Goal: Information Seeking & Learning: Learn about a topic

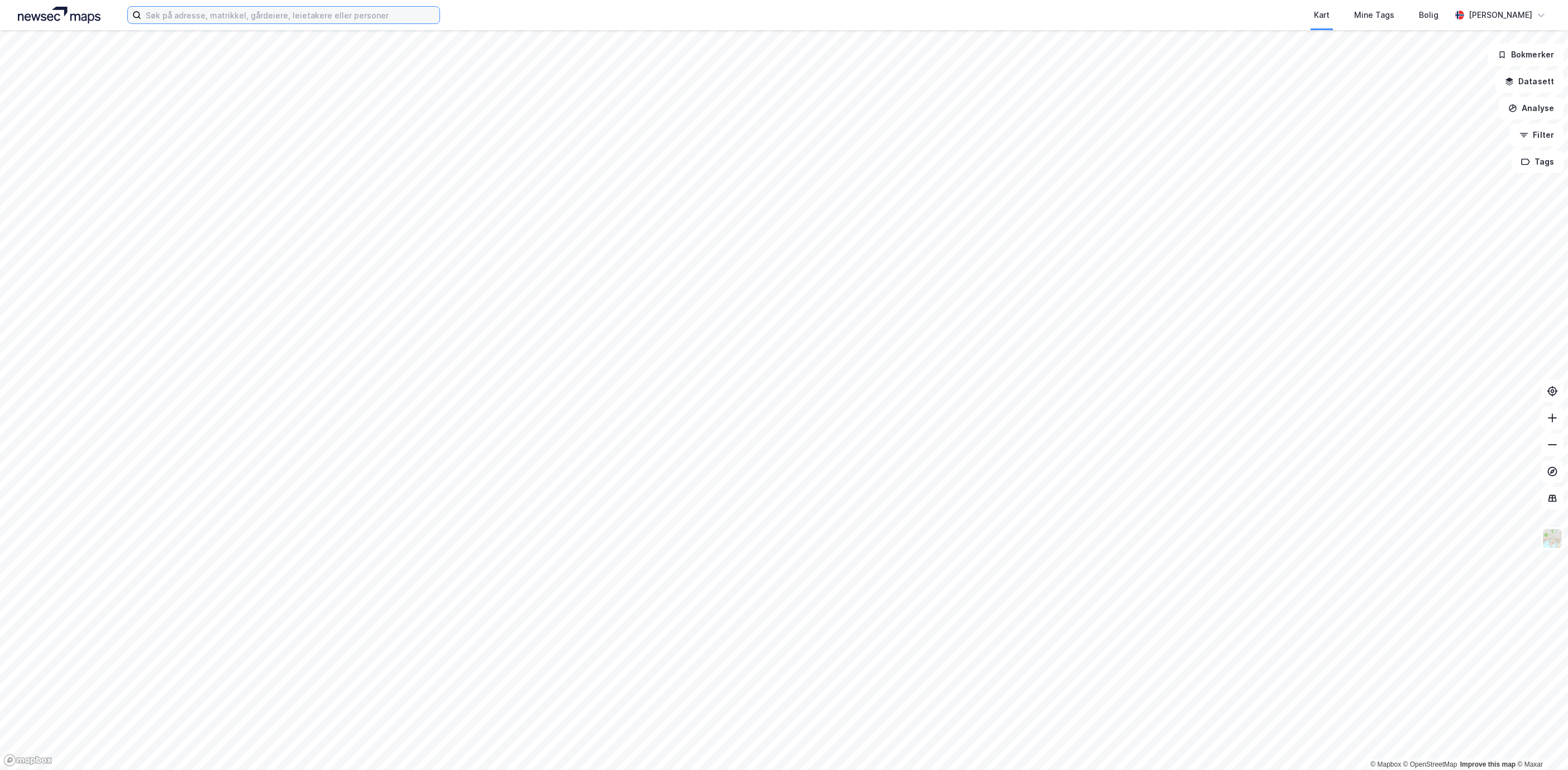
click at [192, 20] on input at bounding box center [290, 15] width 298 height 17
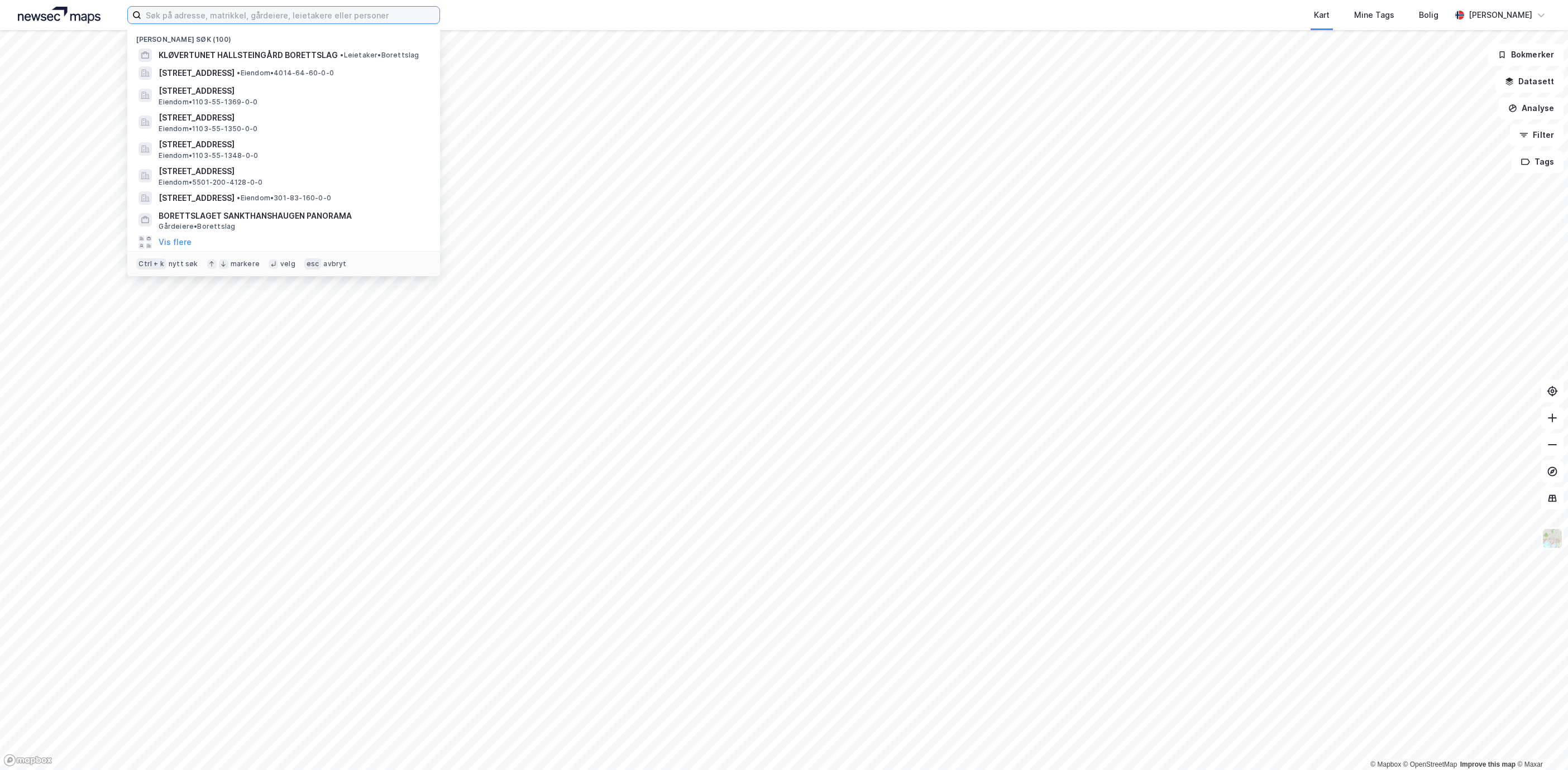
paste input "Fredrik [STREET_ADDRESS]"
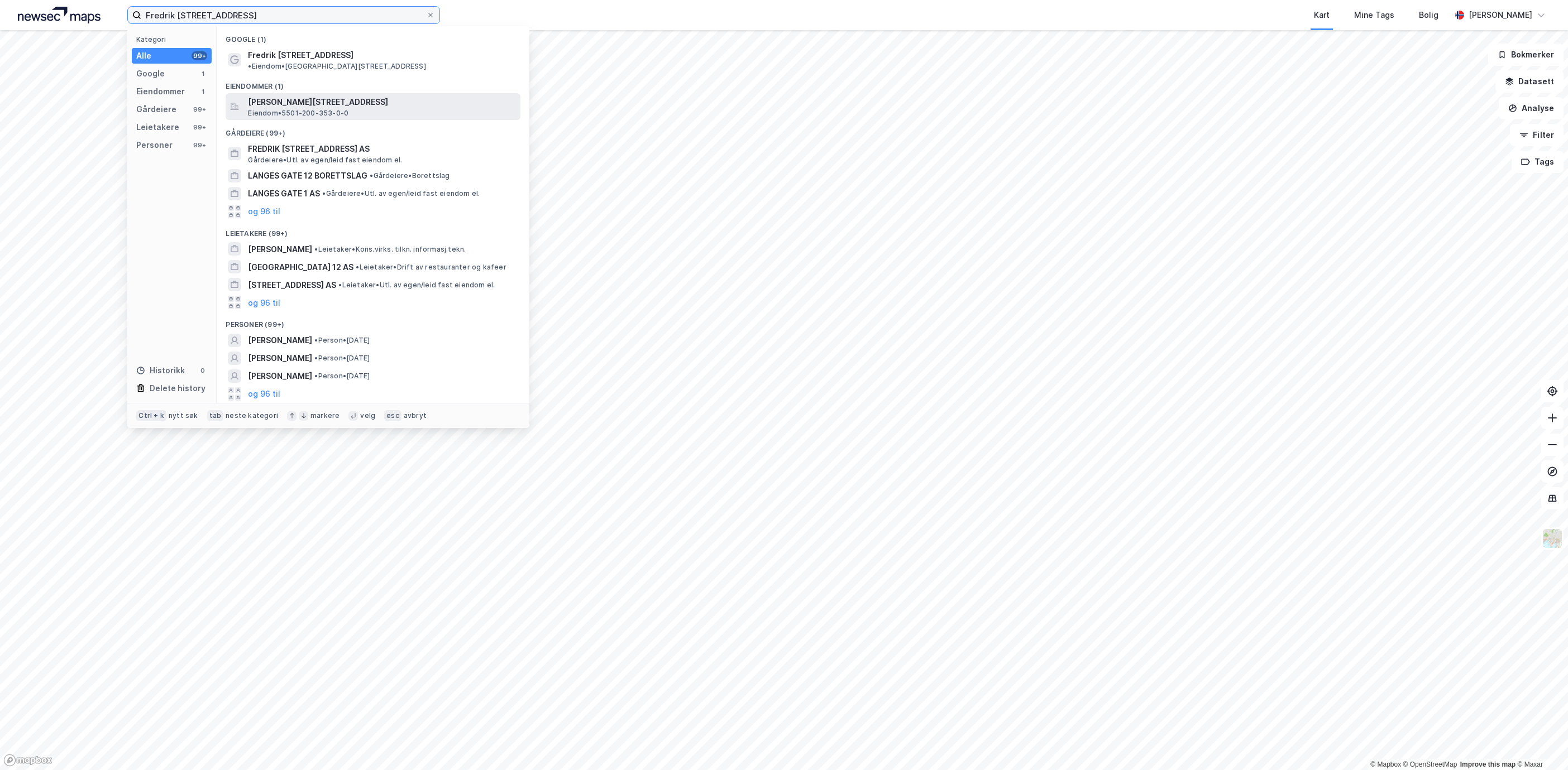
type input "Fredrik [STREET_ADDRESS]"
click at [353, 95] on span "[PERSON_NAME][STREET_ADDRESS]" at bounding box center [381, 101] width 268 height 13
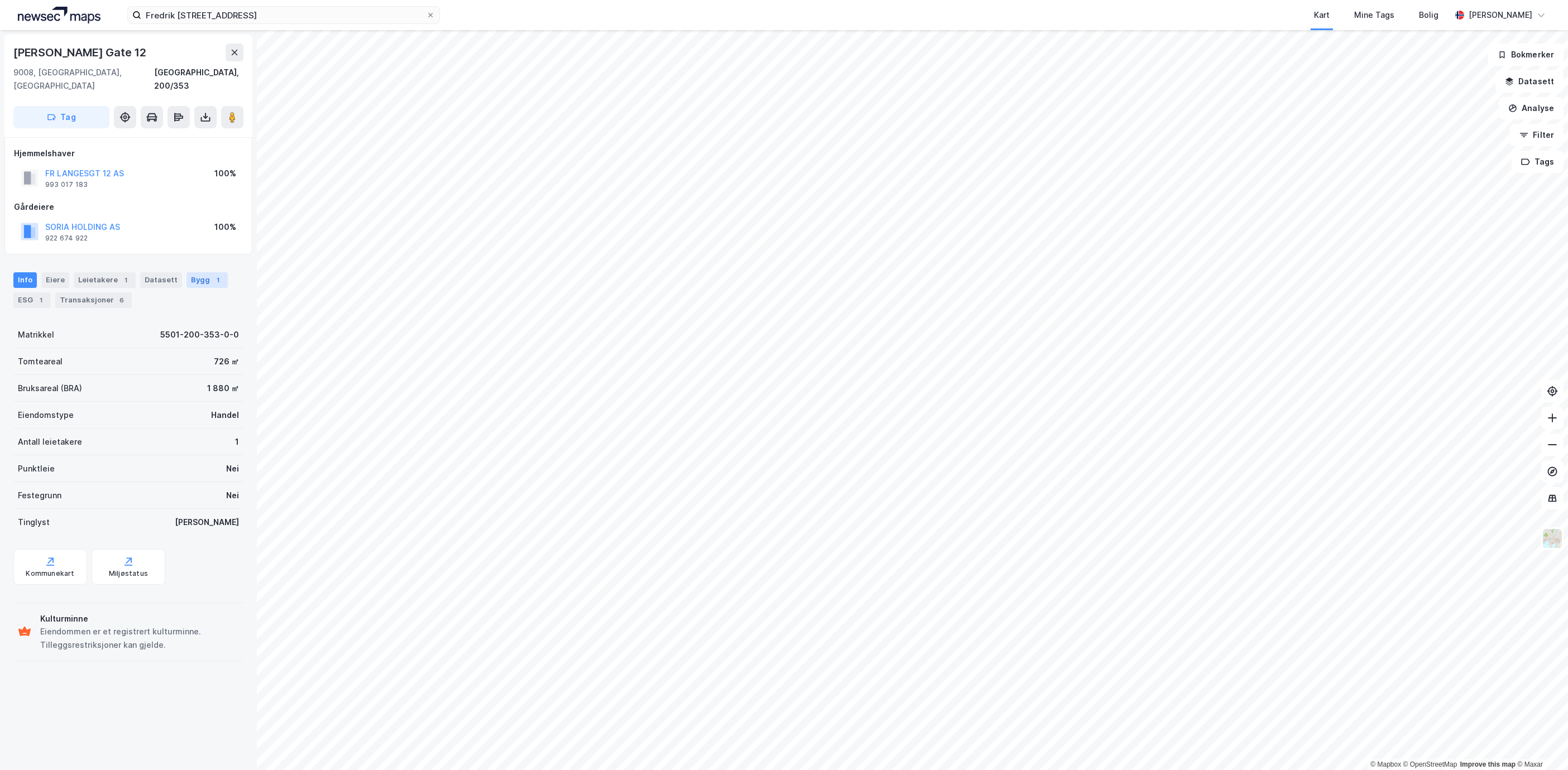
click at [199, 272] on div "Bygg 1" at bounding box center [207, 280] width 41 height 16
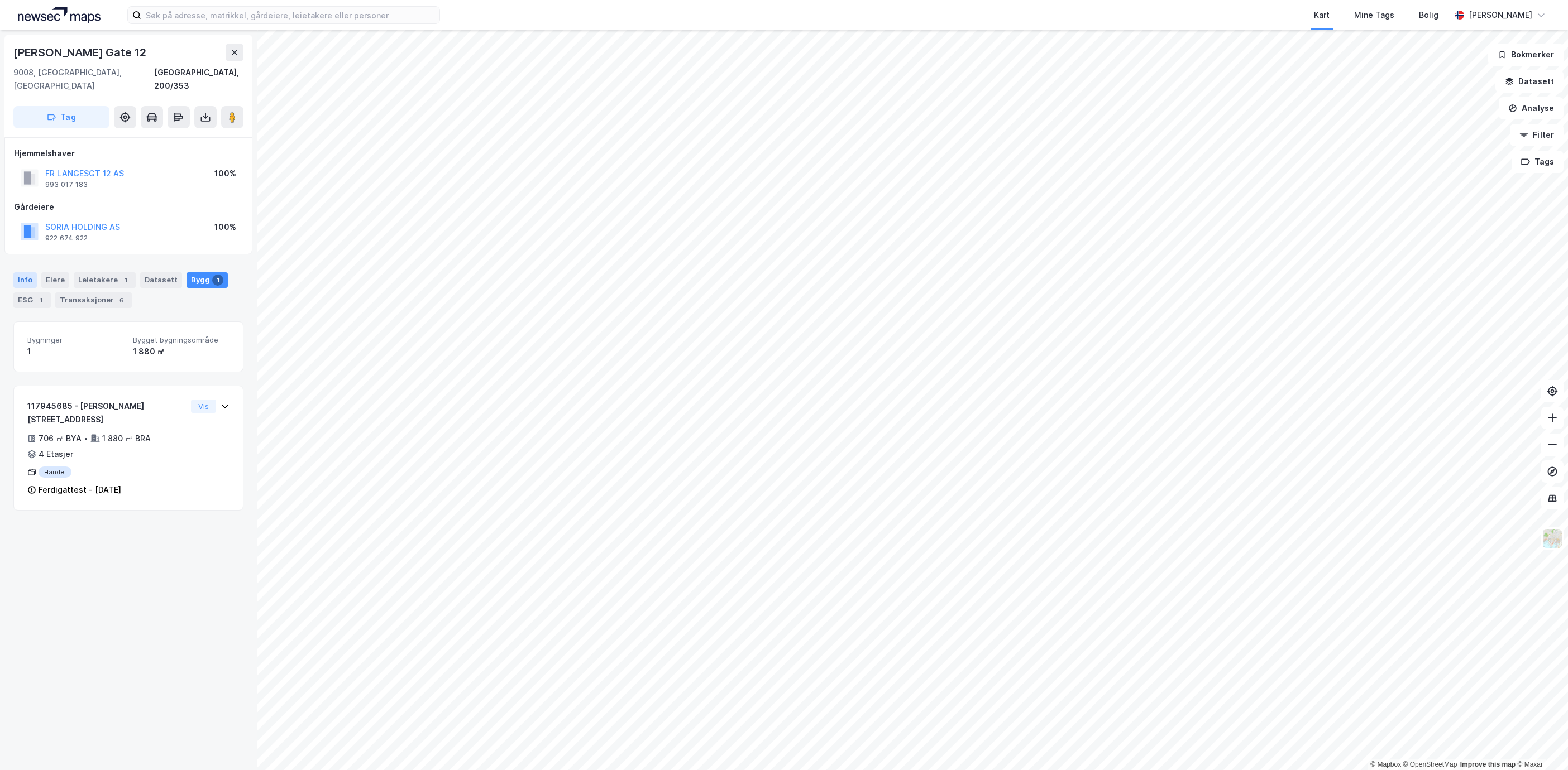
click at [30, 272] on div "Info" at bounding box center [25, 280] width 23 height 16
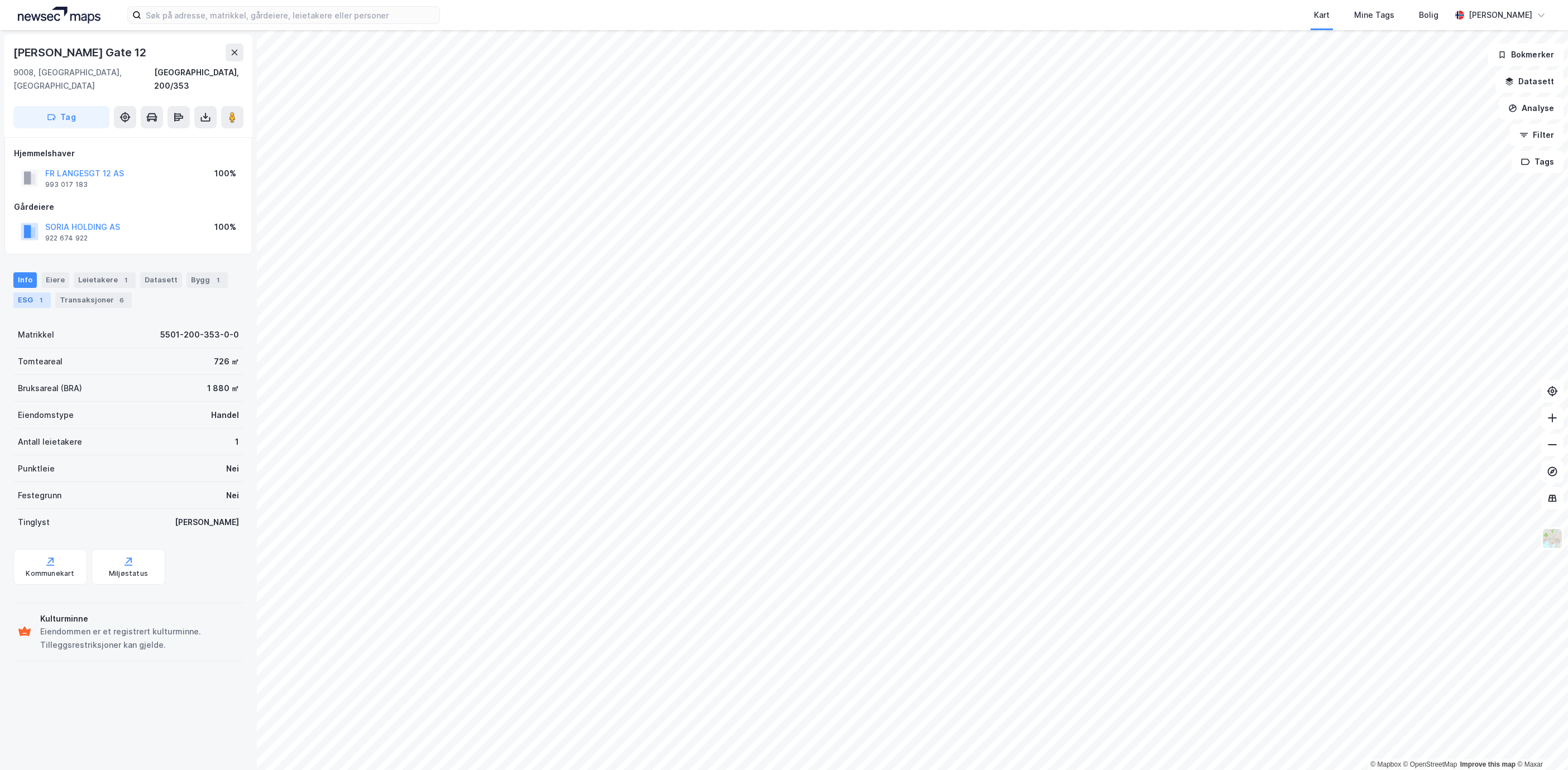
click at [32, 294] on div "ESG 1" at bounding box center [32, 301] width 37 height 16
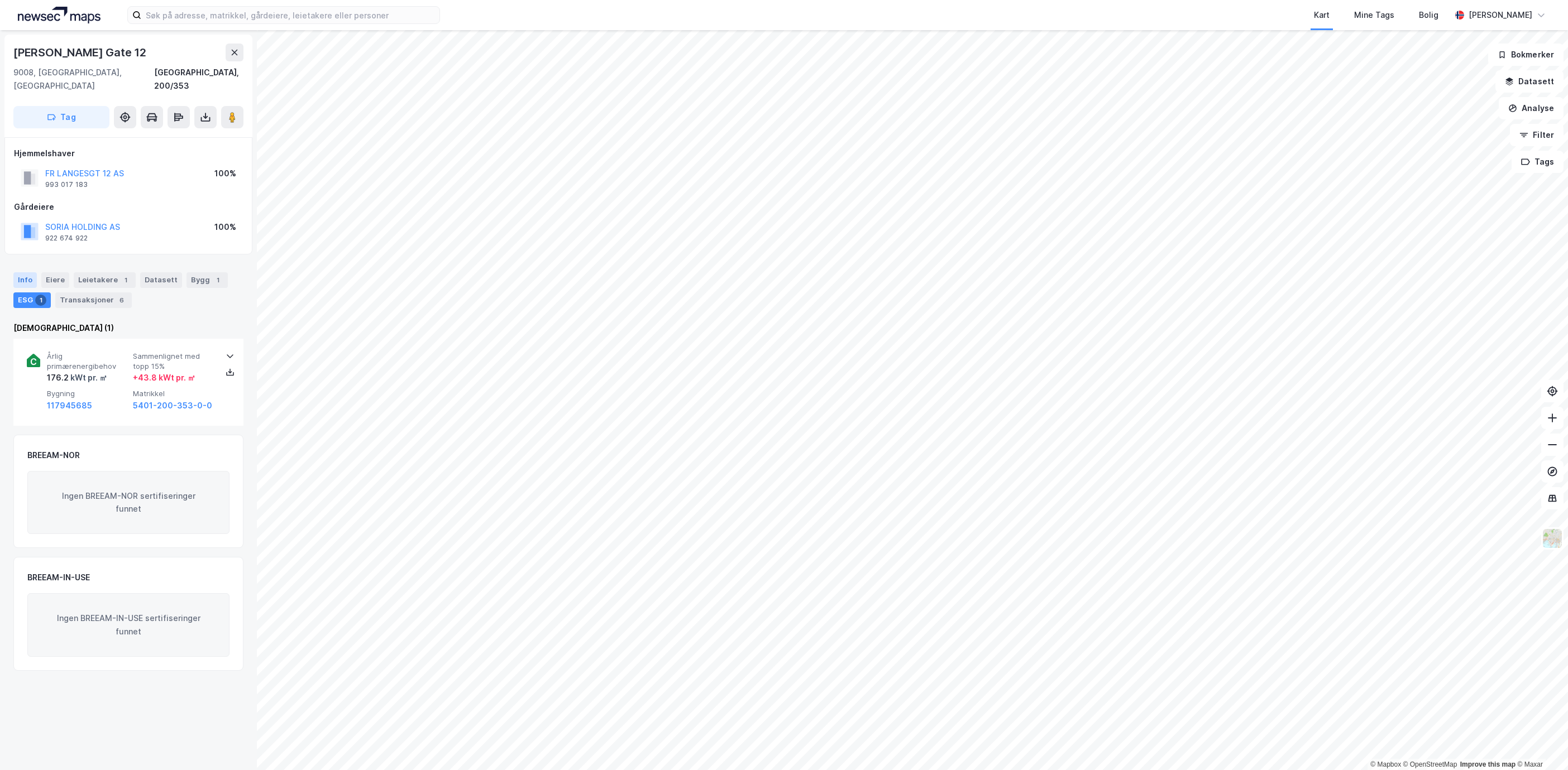
click at [25, 272] on div "Info" at bounding box center [25, 280] width 23 height 16
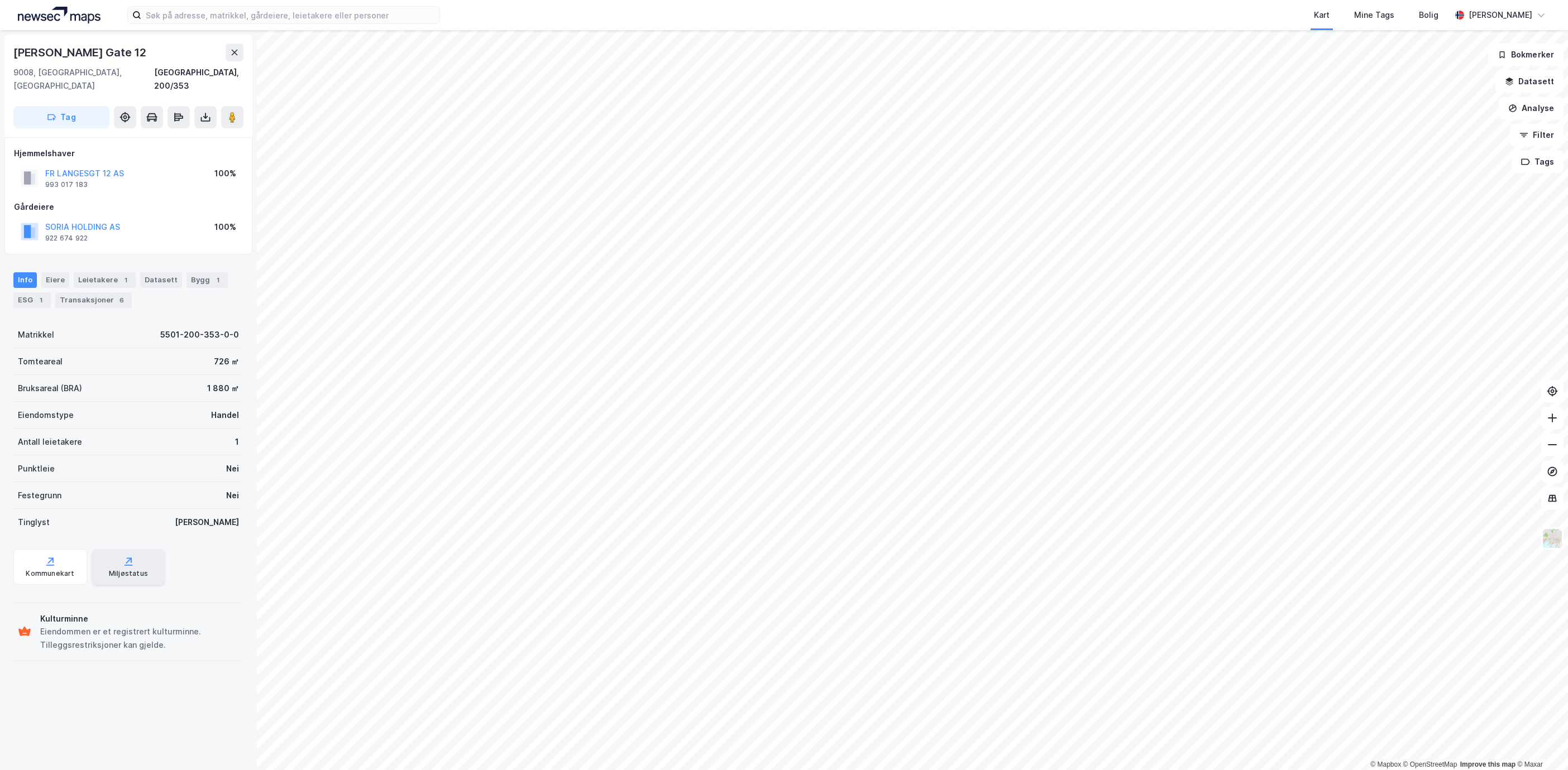
click at [136, 570] on div "Miljøstatus" at bounding box center [128, 574] width 39 height 9
click at [62, 549] on div "Kommunekart" at bounding box center [50, 567] width 74 height 36
click at [212, 275] on div "1" at bounding box center [217, 280] width 12 height 12
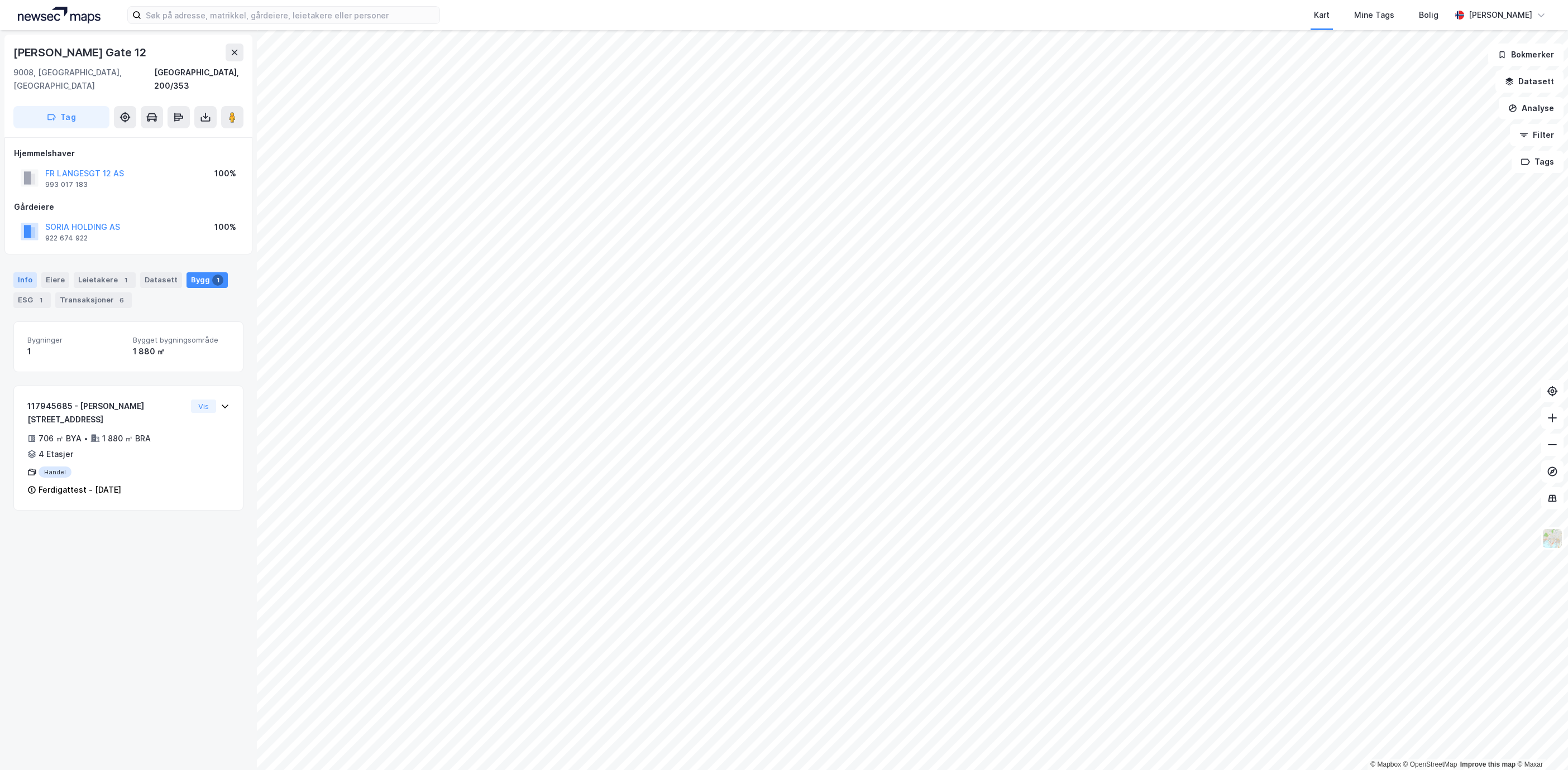
click at [32, 272] on div "Info" at bounding box center [25, 280] width 23 height 16
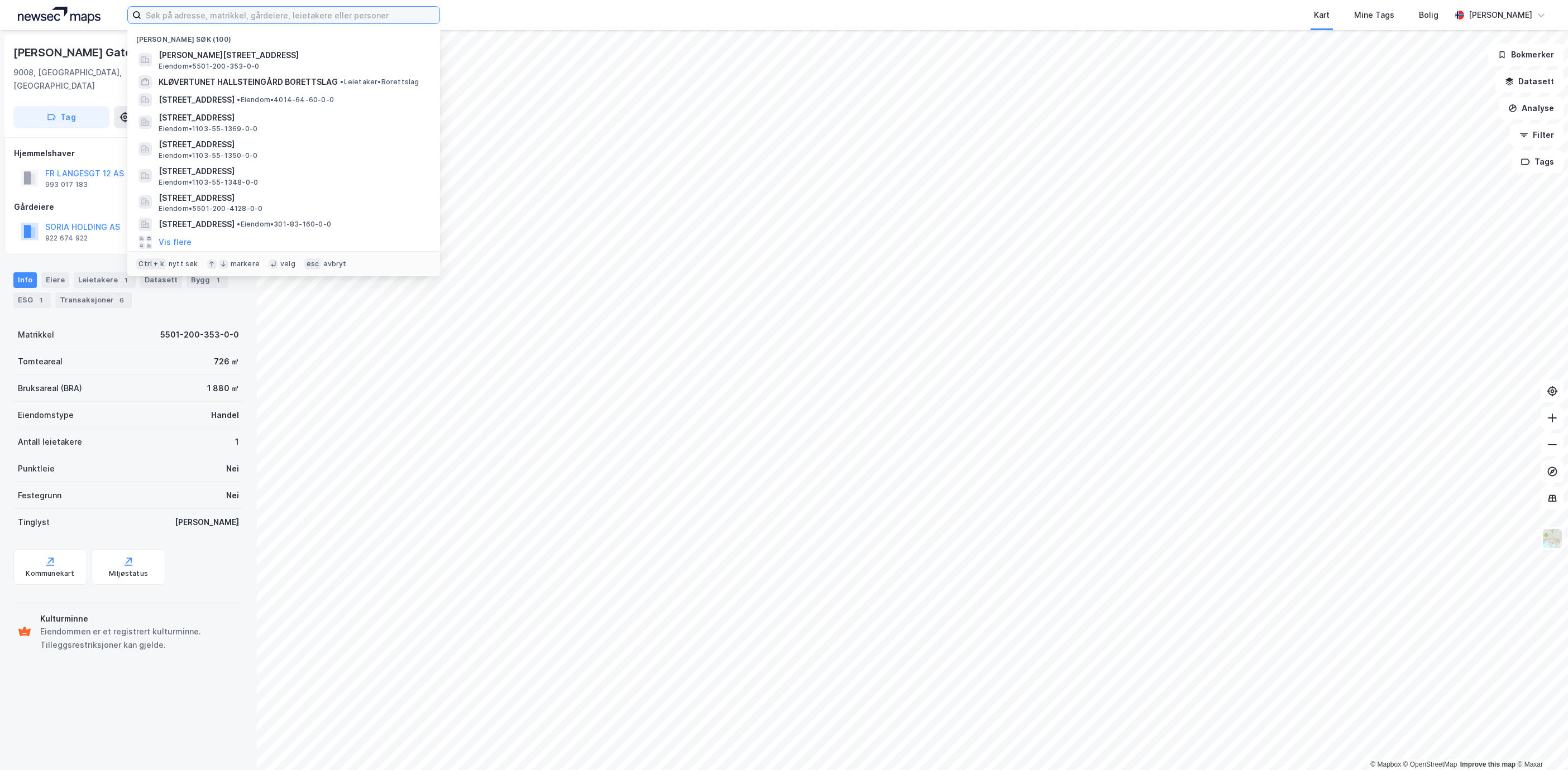
click at [223, 17] on input at bounding box center [290, 15] width 298 height 17
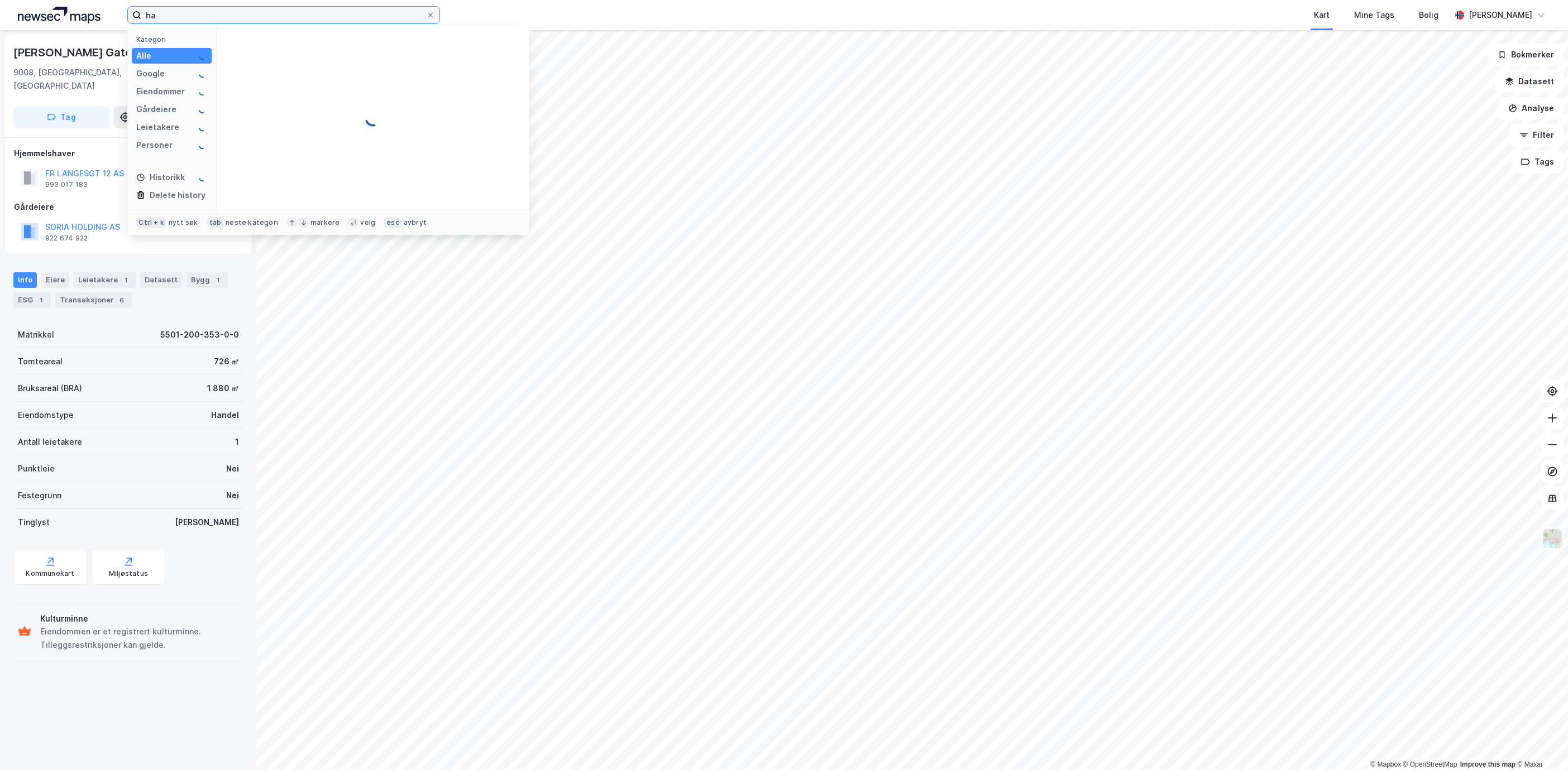
type input "h"
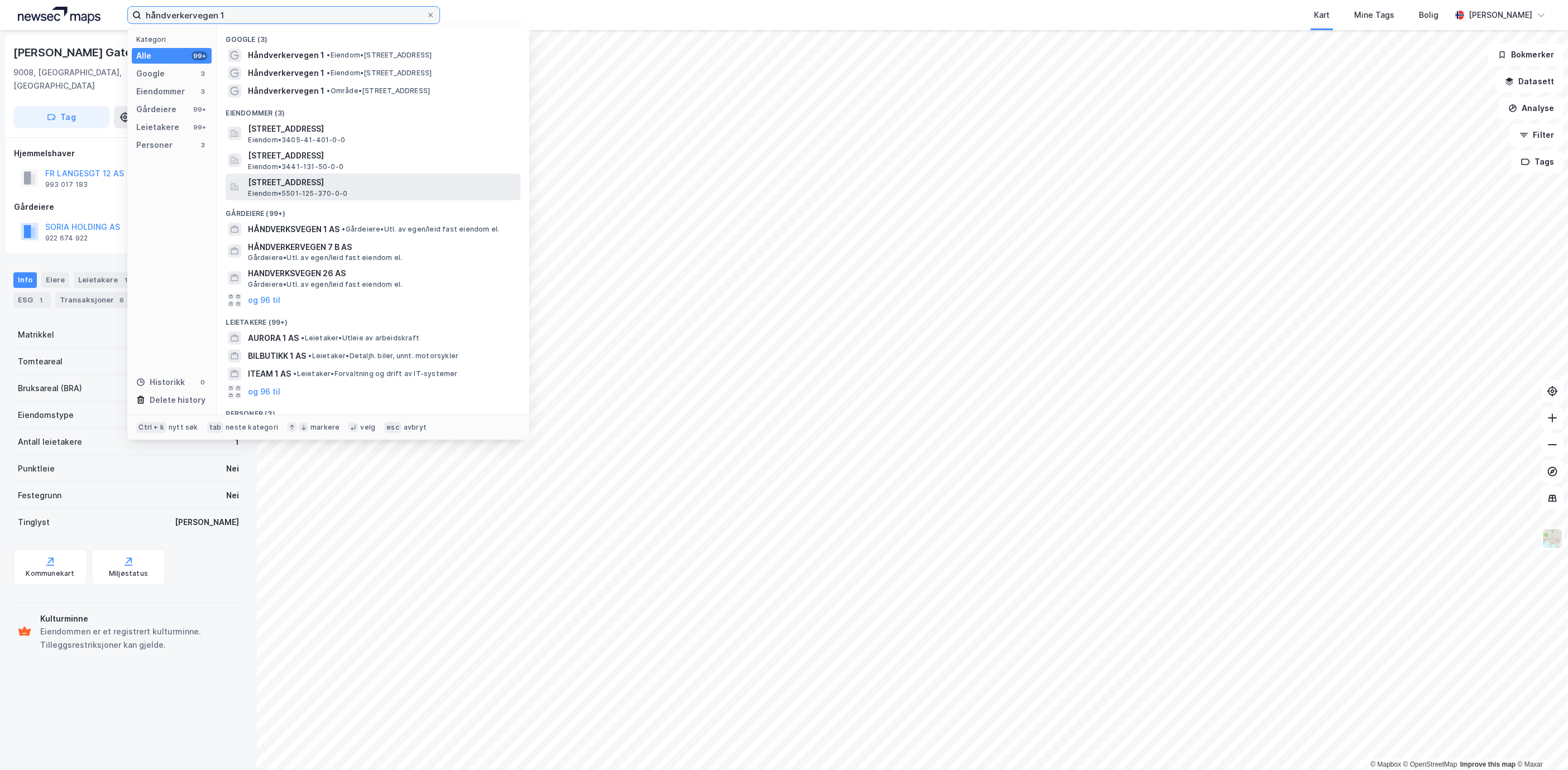
type input "håndverkervegen 1"
click at [380, 178] on span "Håndverkervegen 1, 9018, TROMSØ, TROMSØ" at bounding box center [381, 182] width 268 height 13
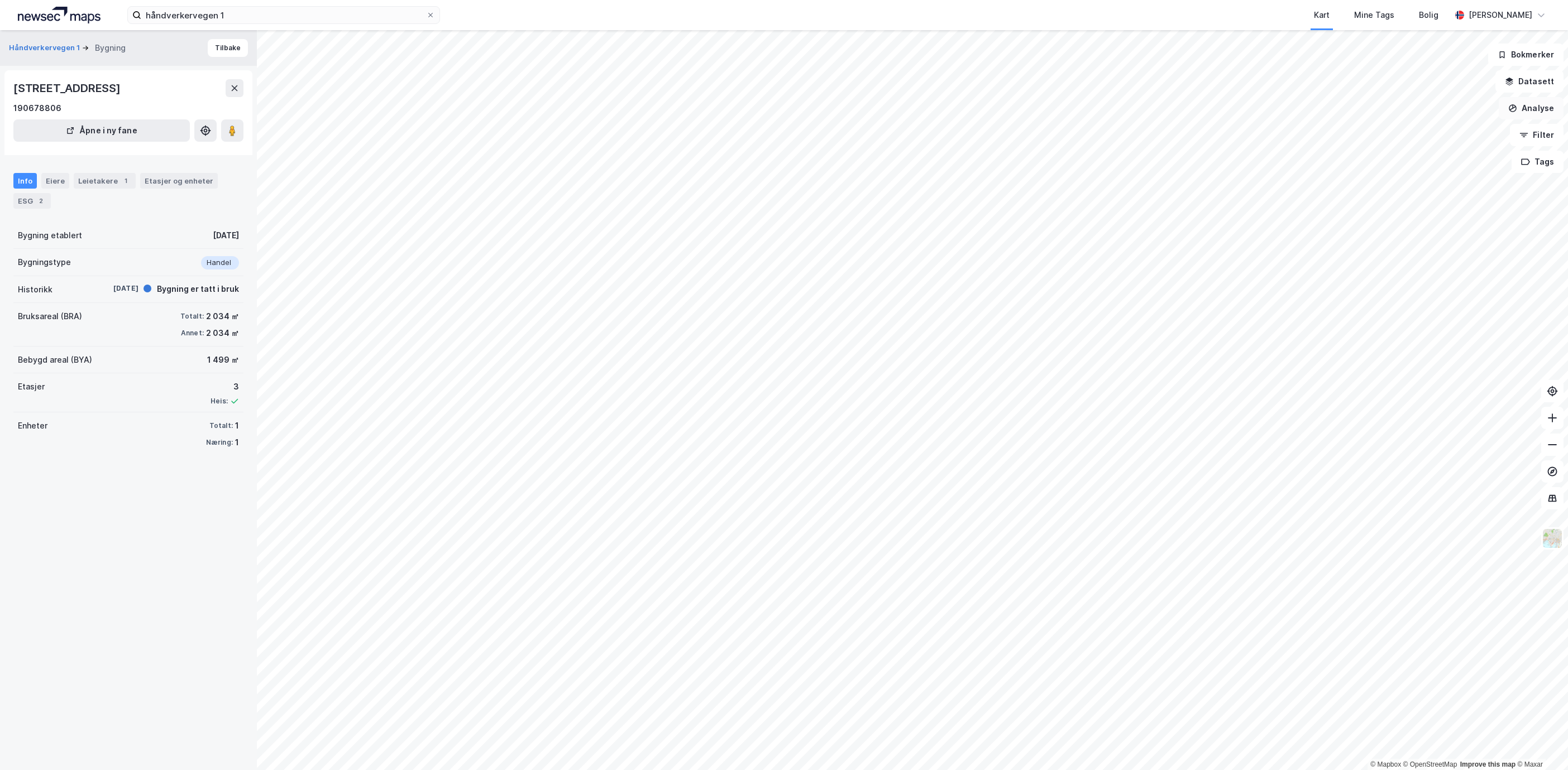
click at [1536, 101] on button "Analyse" at bounding box center [1531, 108] width 65 height 22
click at [1431, 134] on div "Tegn område" at bounding box center [1434, 132] width 97 height 10
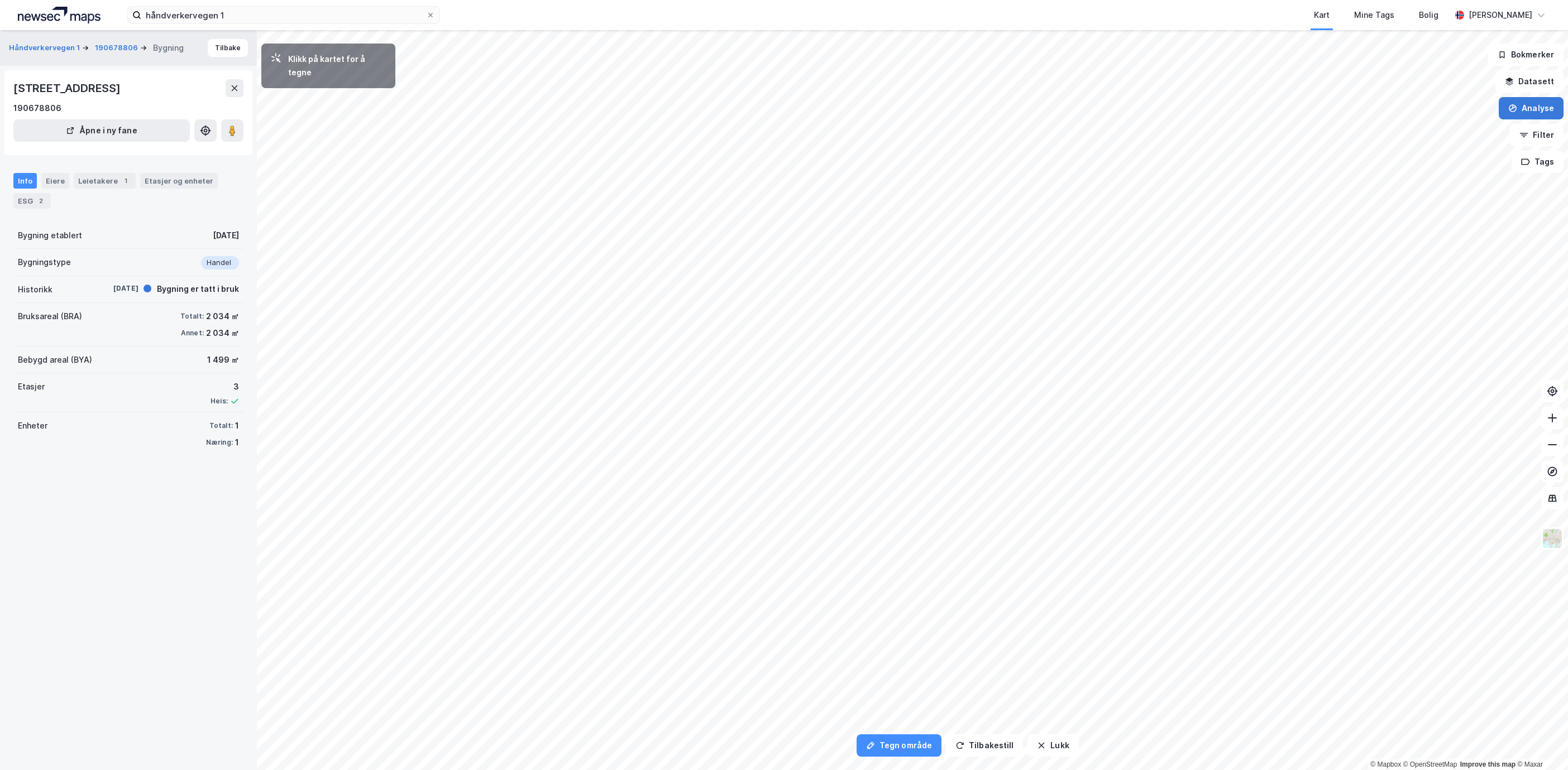
click at [1530, 118] on button "Analyse" at bounding box center [1531, 108] width 65 height 22
click at [1450, 133] on div "Tegn område" at bounding box center [1434, 132] width 97 height 10
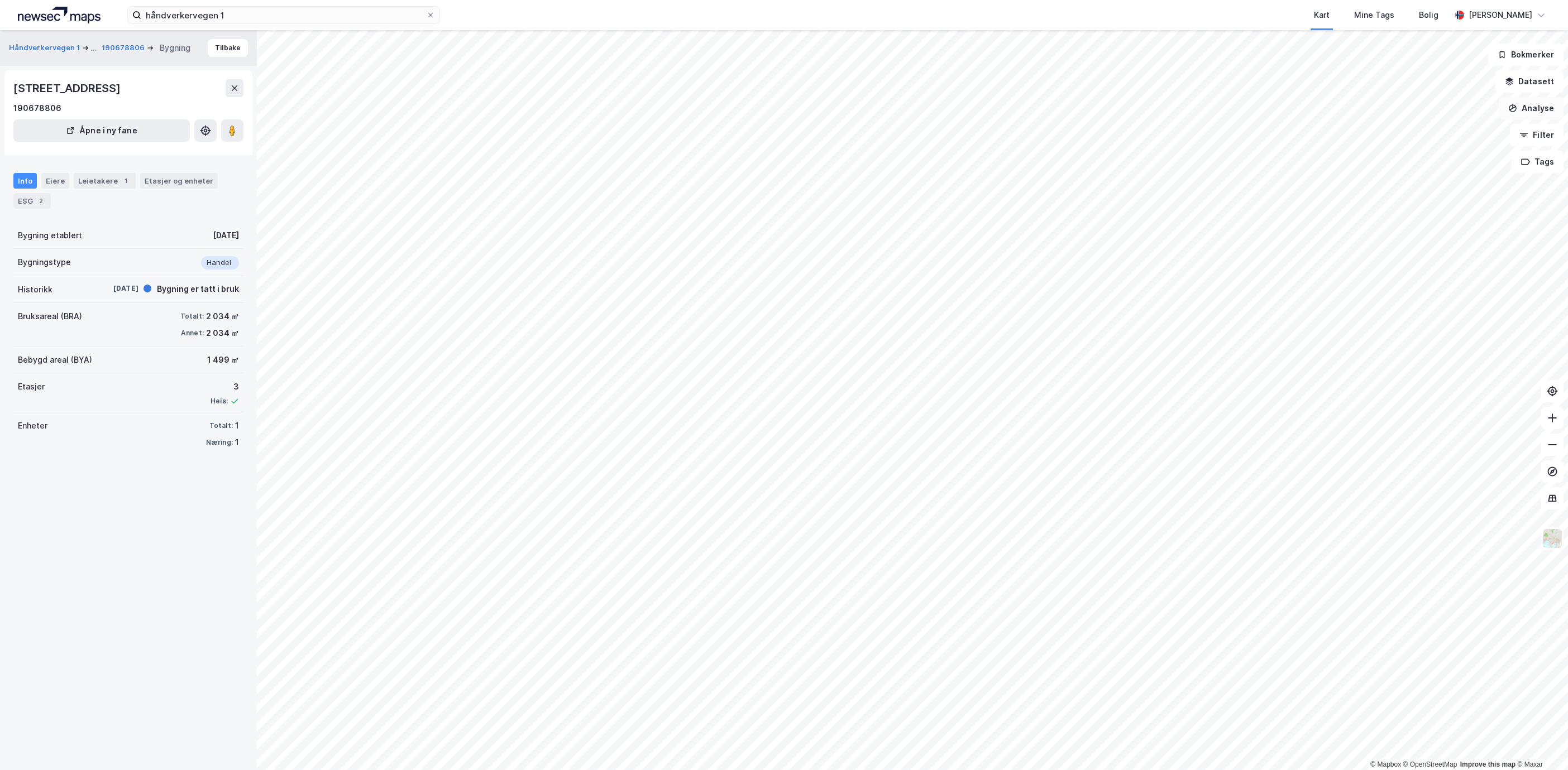
click at [1528, 110] on button "Analyse" at bounding box center [1531, 108] width 65 height 22
click at [1446, 136] on div "Tegn område" at bounding box center [1427, 132] width 128 height 19
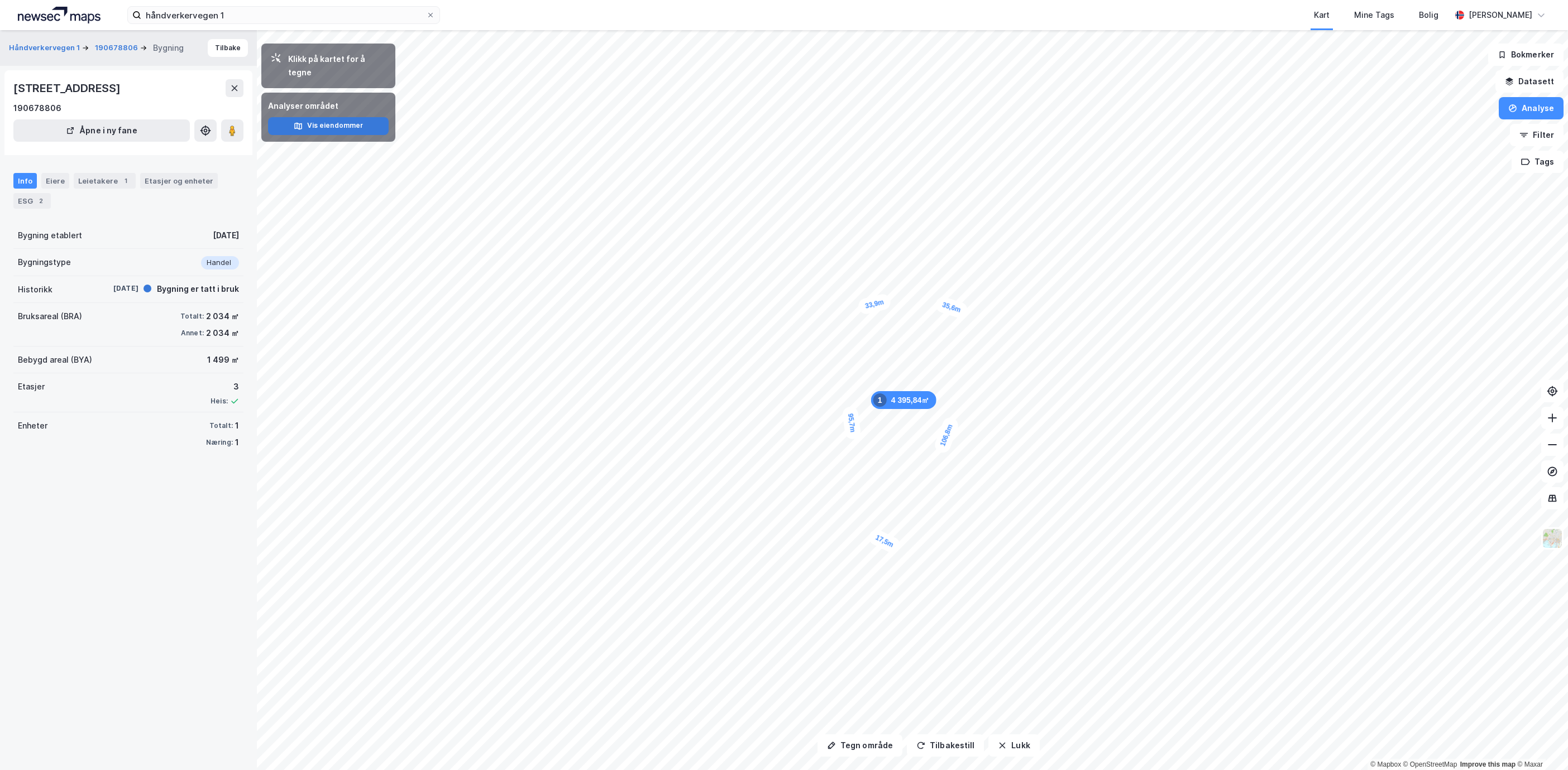
click at [361, 118] on button "Vis eiendommer" at bounding box center [328, 126] width 120 height 18
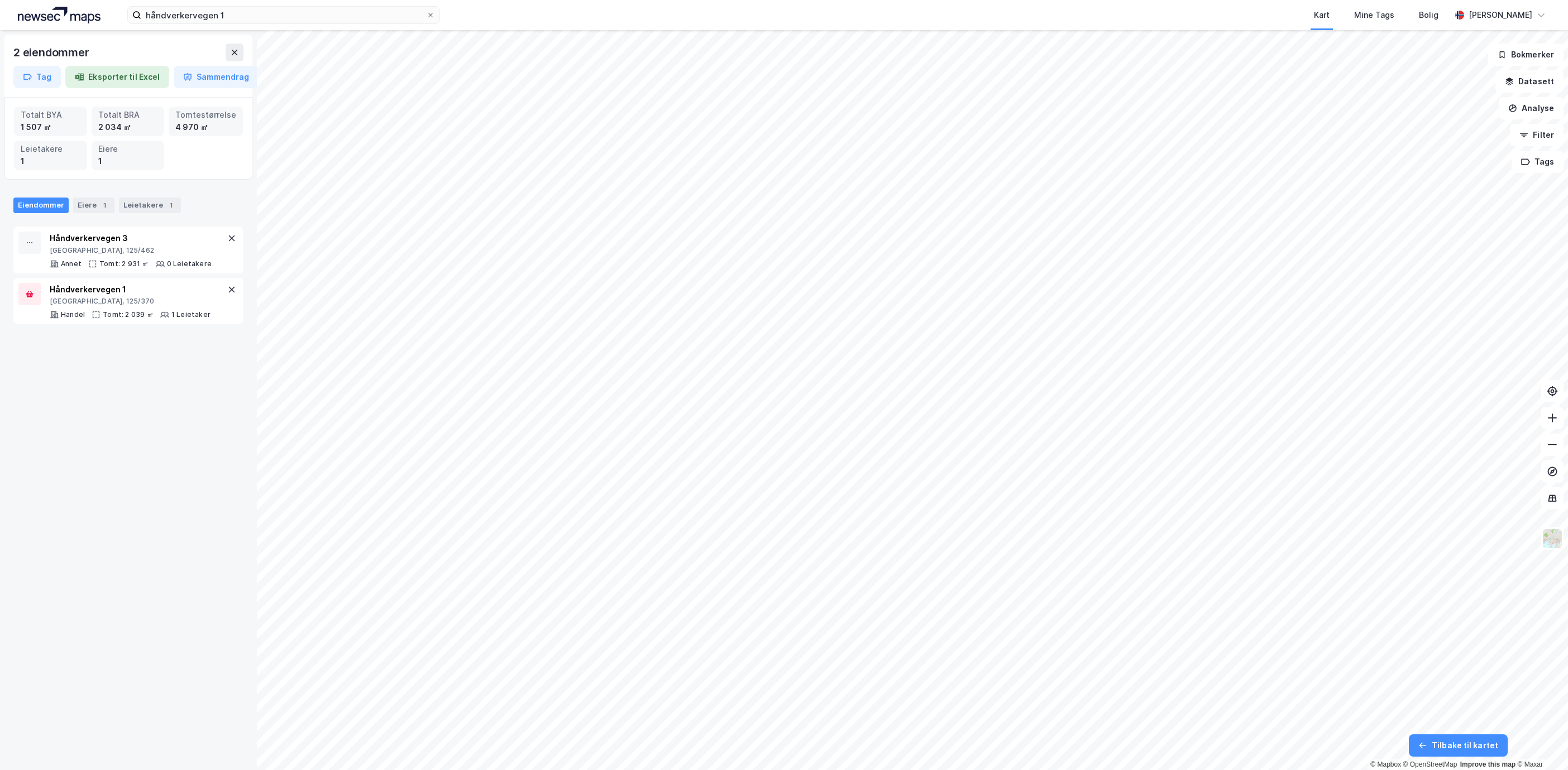
click at [159, 346] on div "2 eiendommer Tag Eksporter til Excel Sammendrag Totalt BYA 1 507 ㎡ Totalt BRA 2…" at bounding box center [784, 401] width 1568 height 741
click at [85, 207] on div "Eiere 1" at bounding box center [93, 206] width 41 height 16
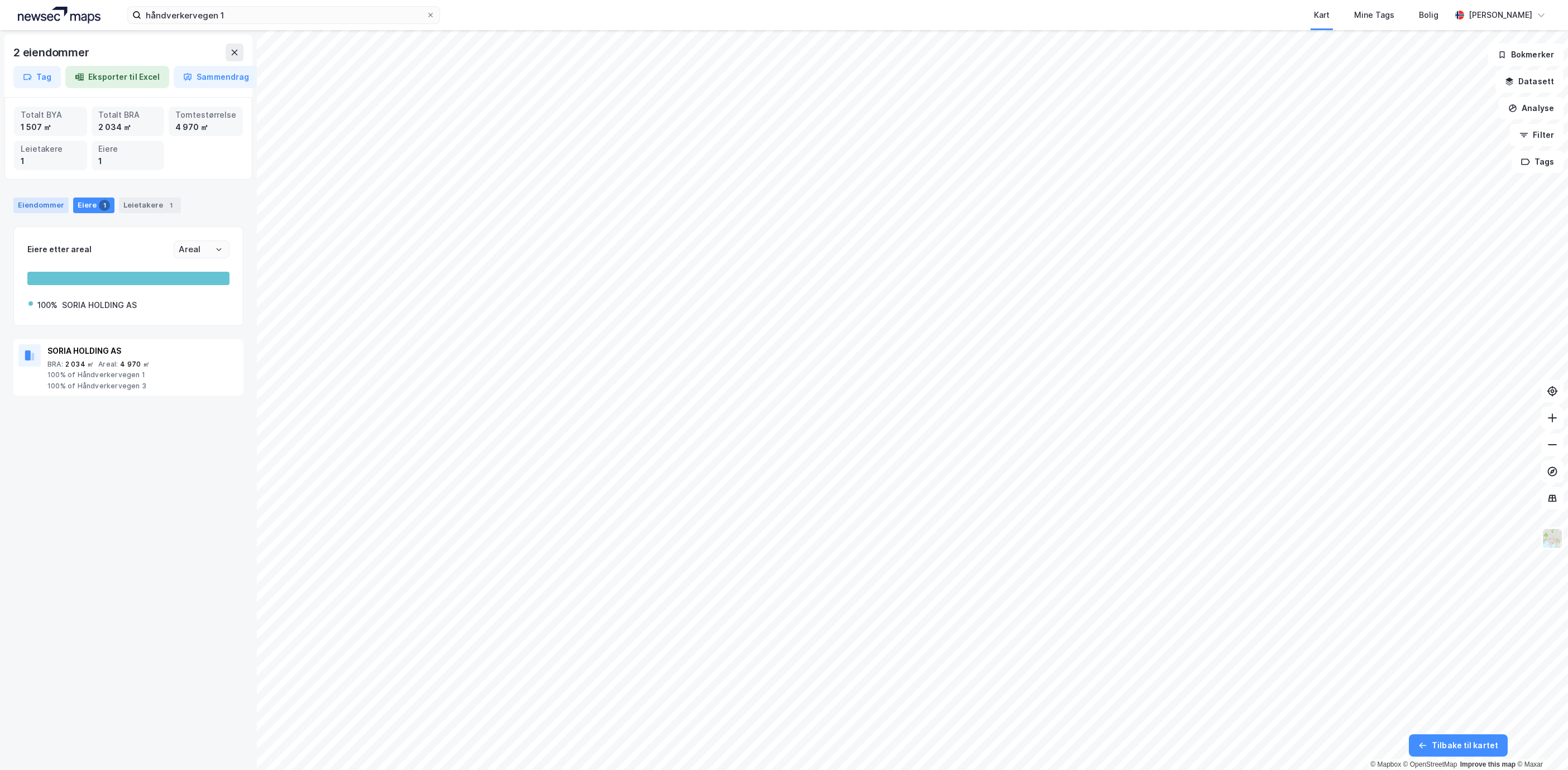
click at [45, 210] on div "Eiendommer" at bounding box center [41, 206] width 55 height 16
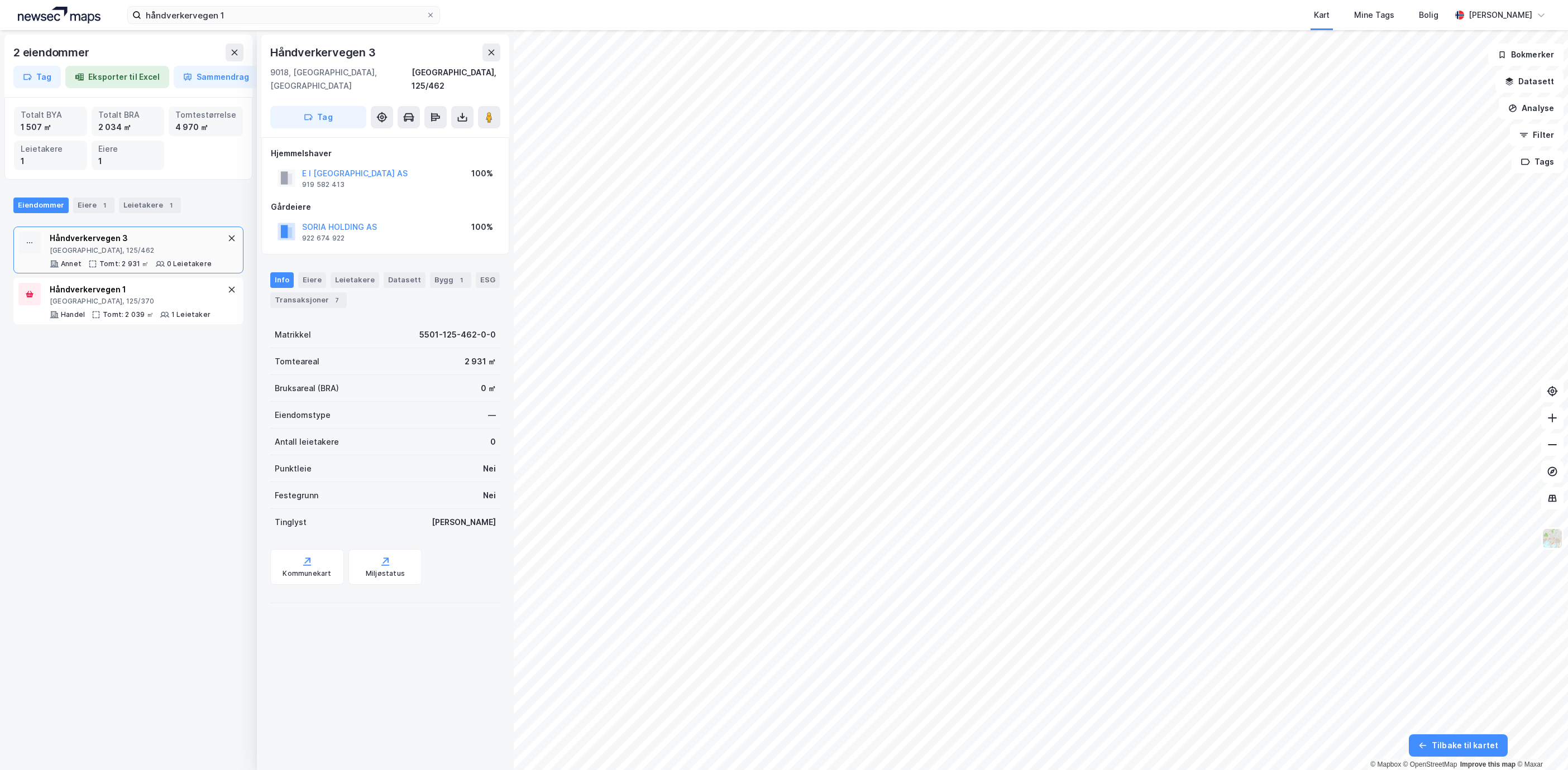
click at [233, 42] on div "2 eiendommer Tag Eksporter til Excel Sammendrag" at bounding box center [128, 66] width 248 height 62
click at [240, 45] on button at bounding box center [234, 53] width 18 height 18
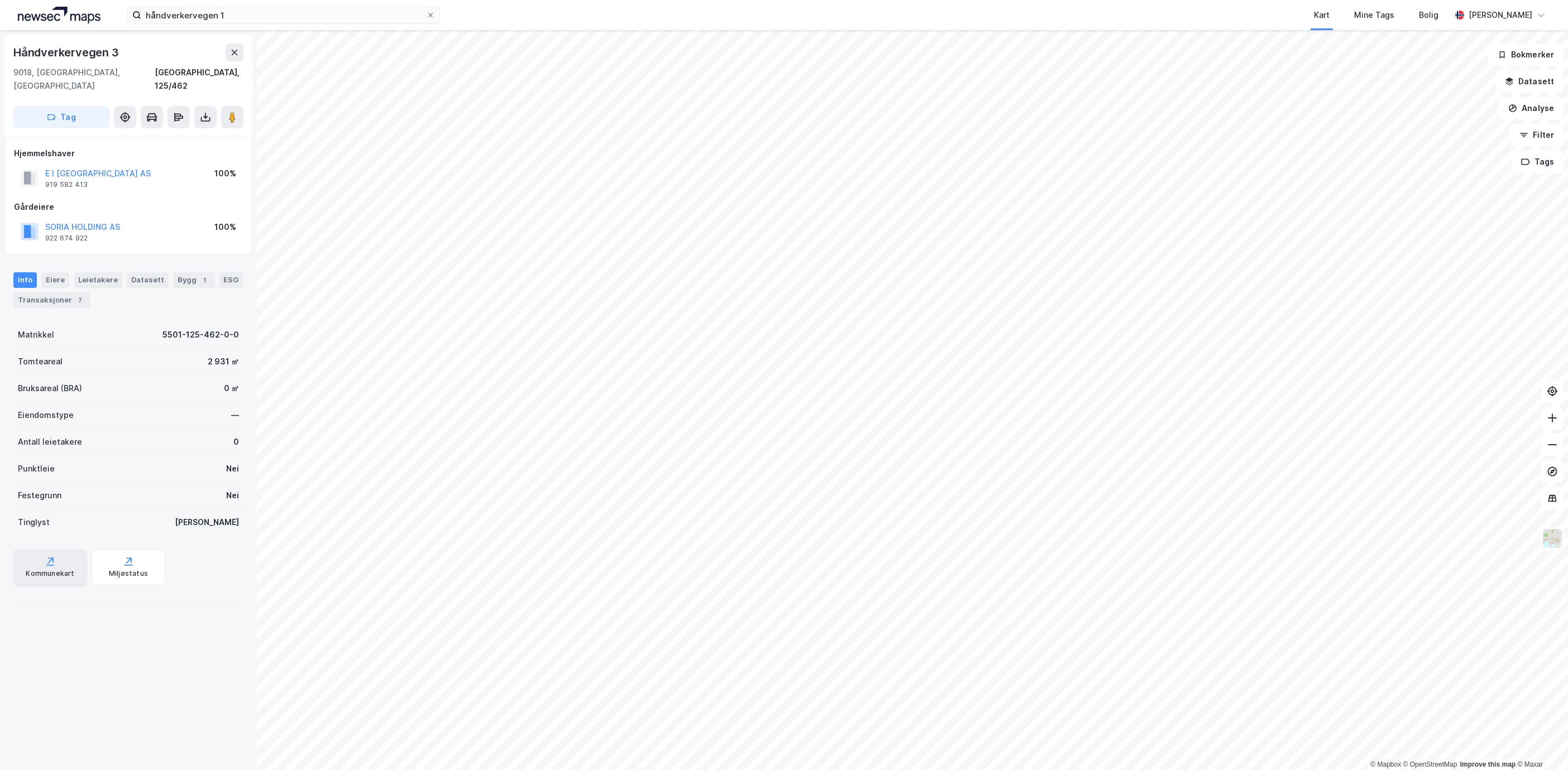
click at [59, 570] on div "Kommunekart" at bounding box center [50, 574] width 49 height 9
click at [219, 288] on div "ESG" at bounding box center [231, 280] width 24 height 16
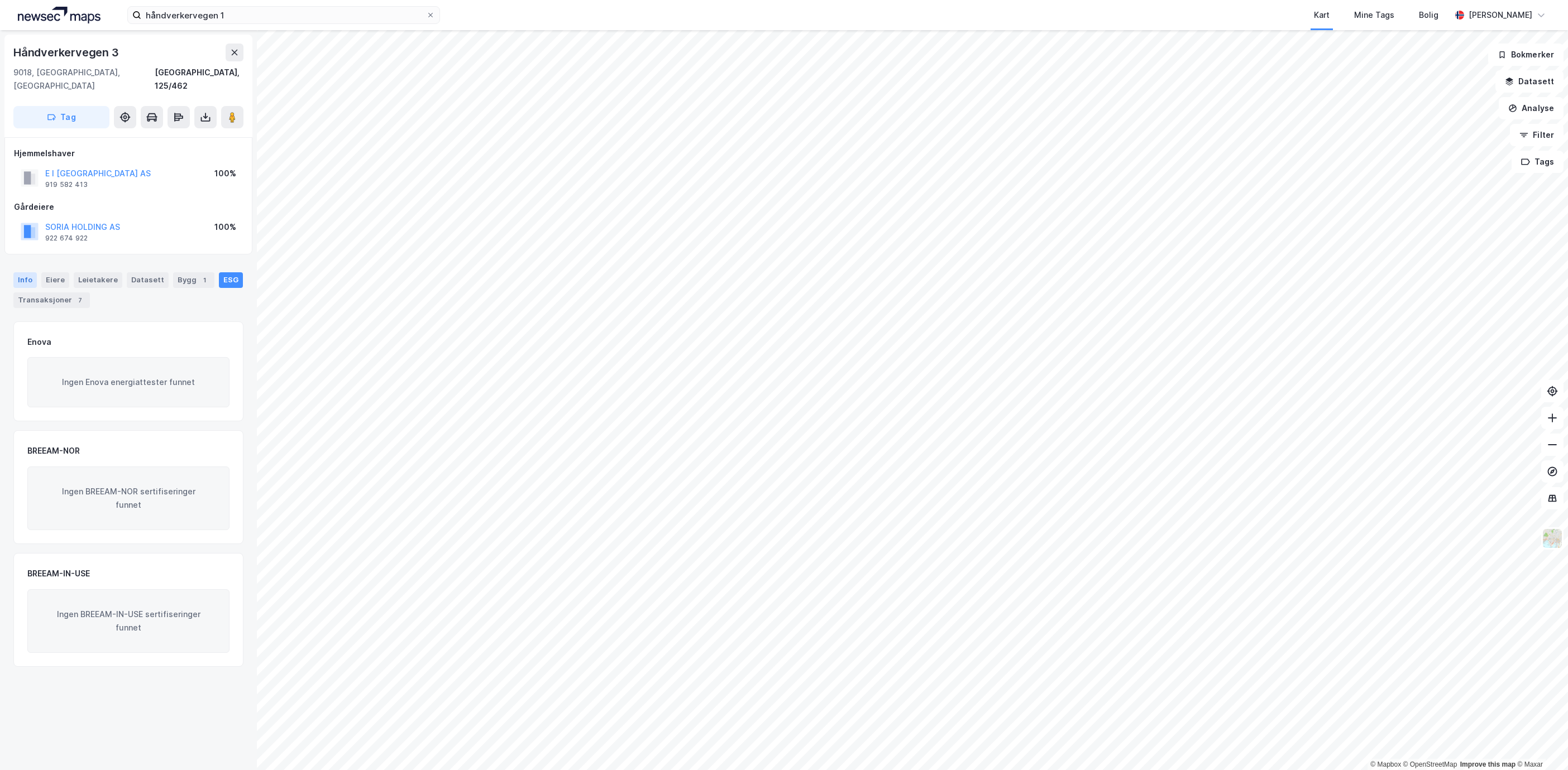
click at [30, 272] on div "Info" at bounding box center [25, 280] width 23 height 16
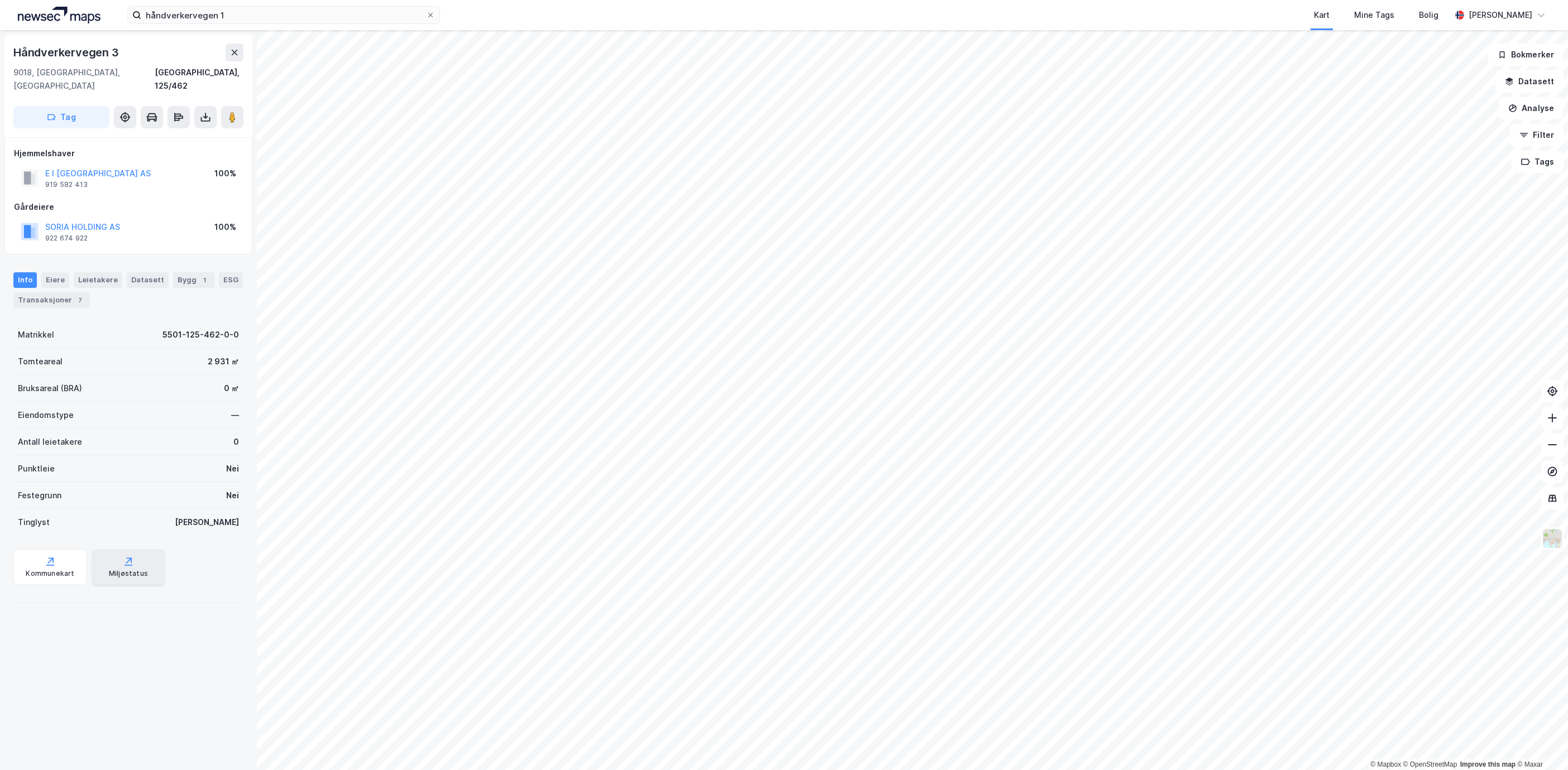
click at [111, 570] on div "Miljøstatus" at bounding box center [128, 574] width 39 height 9
